Goal: Task Accomplishment & Management: Complete application form

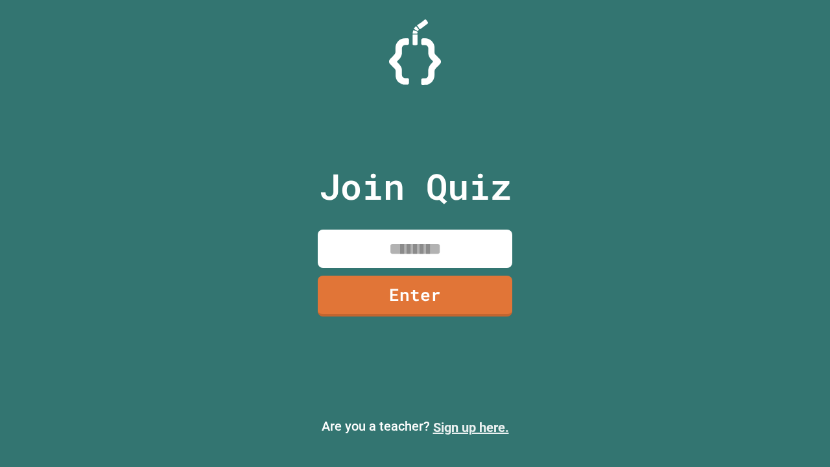
click at [471, 427] on link "Sign up here." at bounding box center [471, 427] width 76 height 16
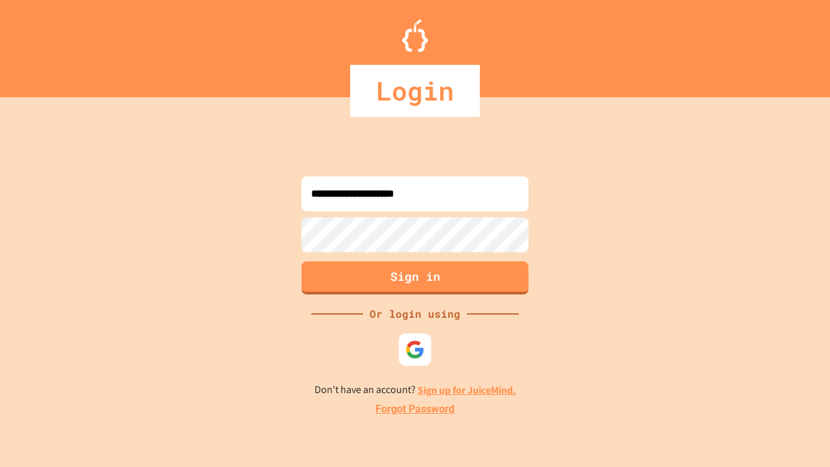
type input "**********"
